Goal: Information Seeking & Learning: Learn about a topic

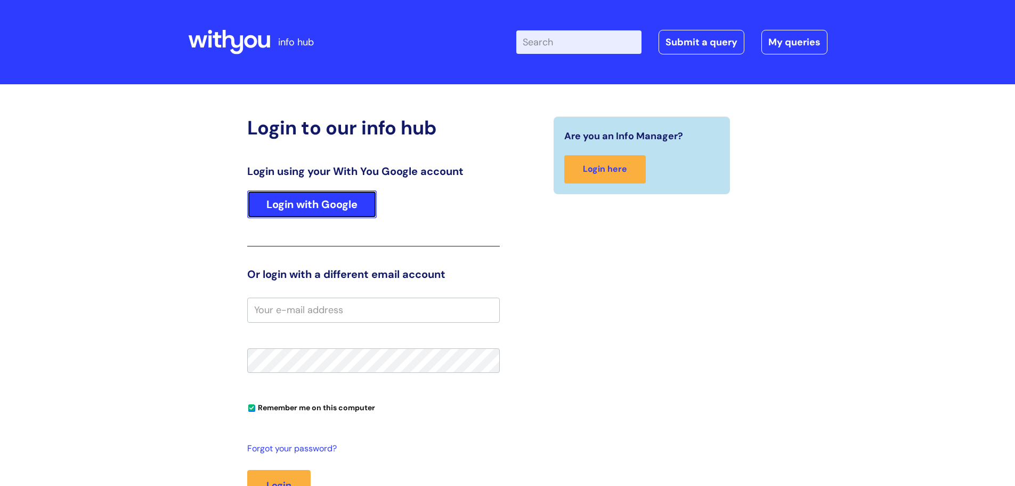
click at [314, 196] on link "Login with Google" at bounding box center [312, 204] width 130 height 28
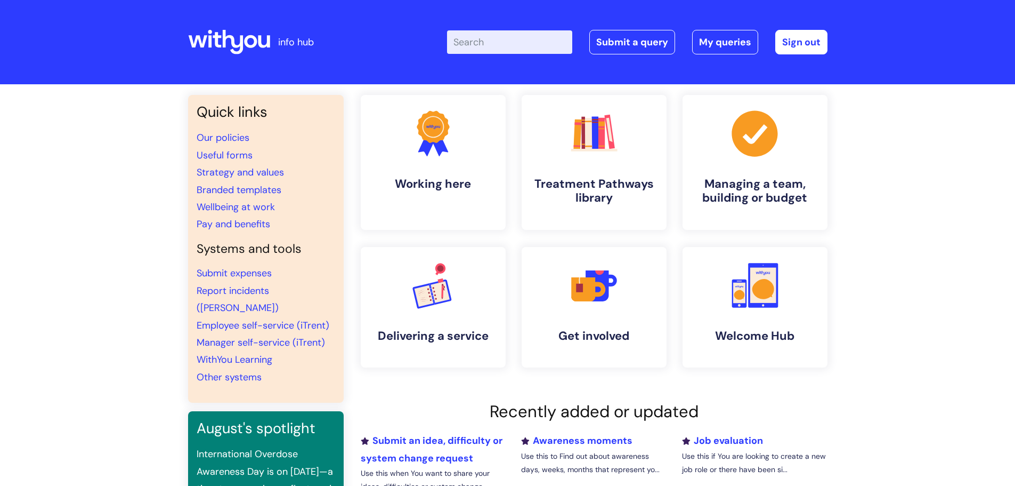
click at [504, 41] on input "Enter your search term here..." at bounding box center [509, 41] width 125 height 23
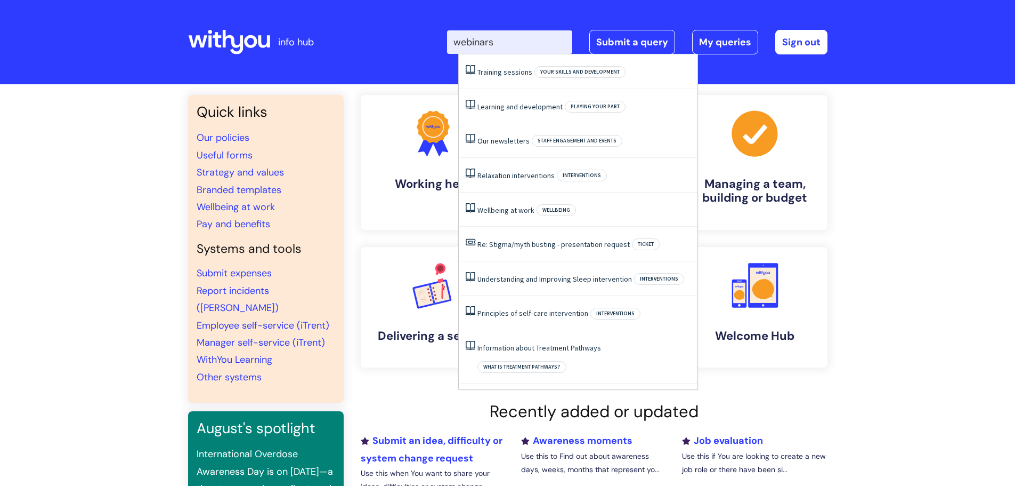
type input "webinars"
click button "Search" at bounding box center [0, 0] width 0 height 0
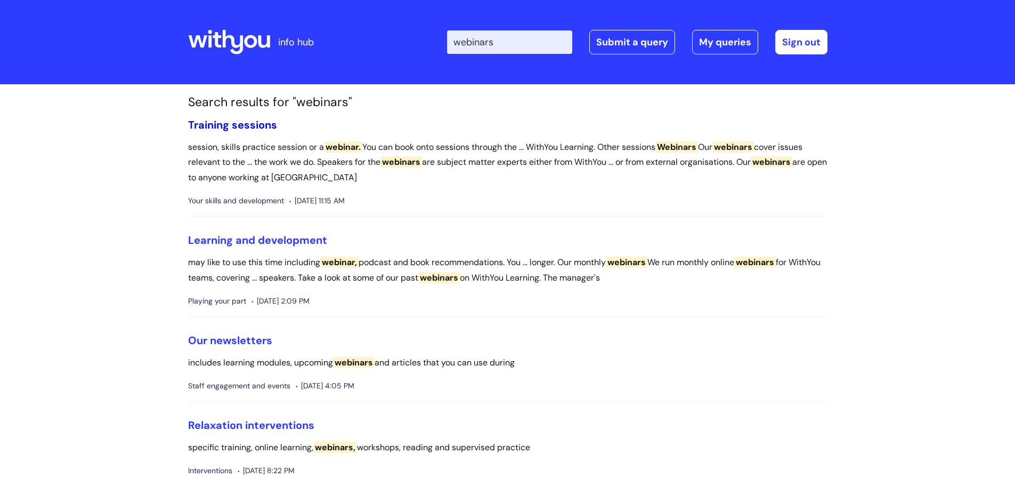
click at [262, 120] on link "Training sessions" at bounding box center [232, 125] width 89 height 14
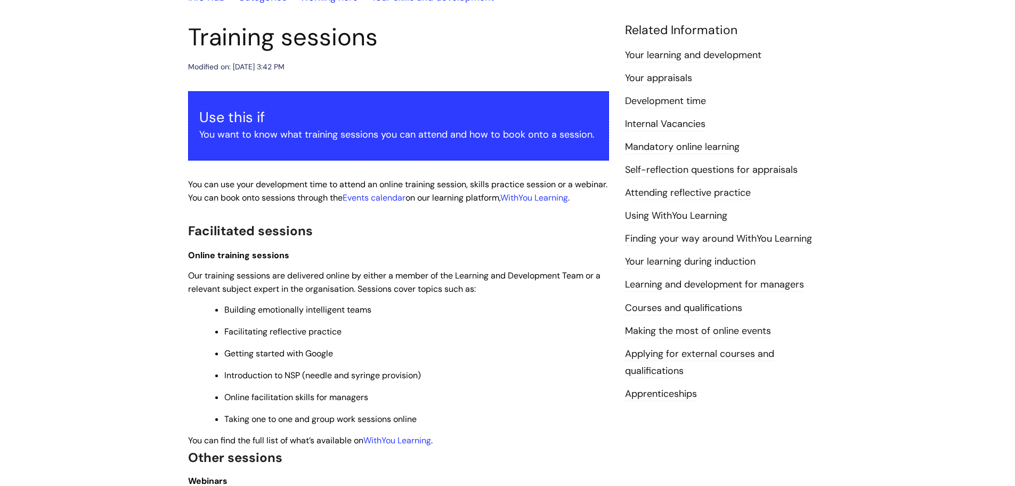
scroll to position [160, 0]
